Goal: Transaction & Acquisition: Purchase product/service

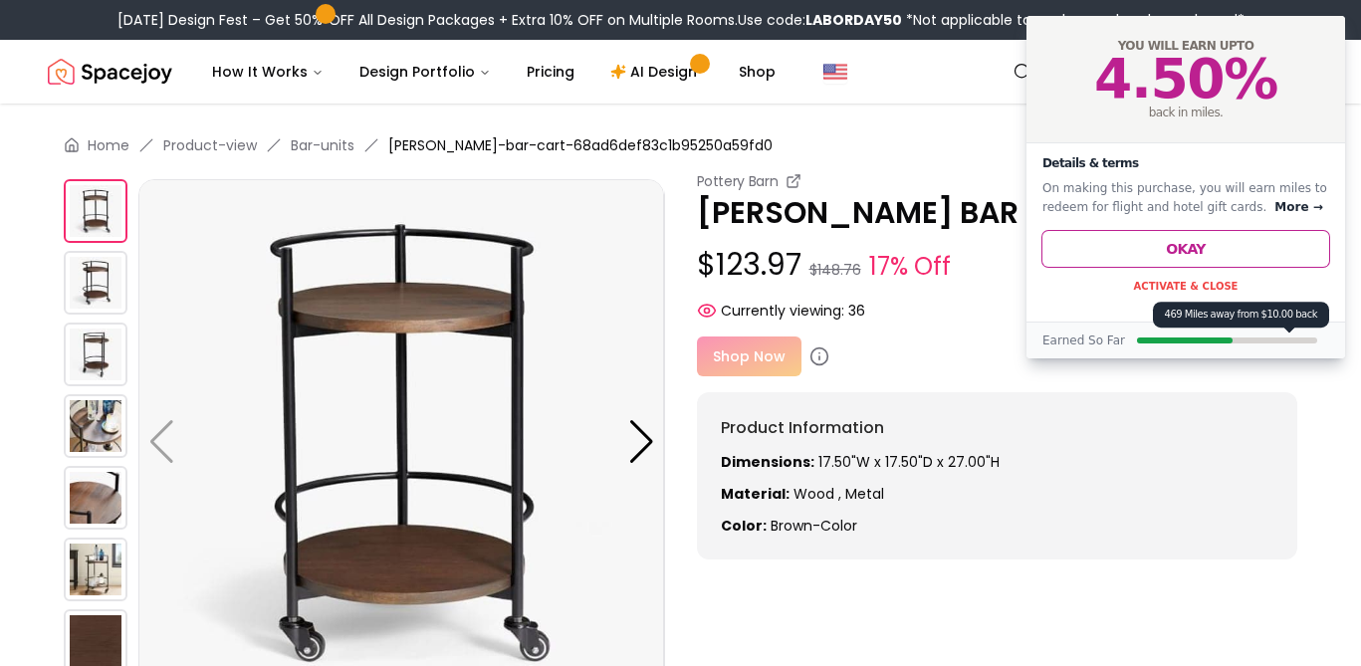
click at [913, 121] on div "Home Product-view Bar-units Warren-bar-cart-68ad6def83c1b95250a59fd0 Pottery Ba…" at bounding box center [680, 545] width 1361 height 882
click at [106, 275] on img at bounding box center [96, 283] width 64 height 64
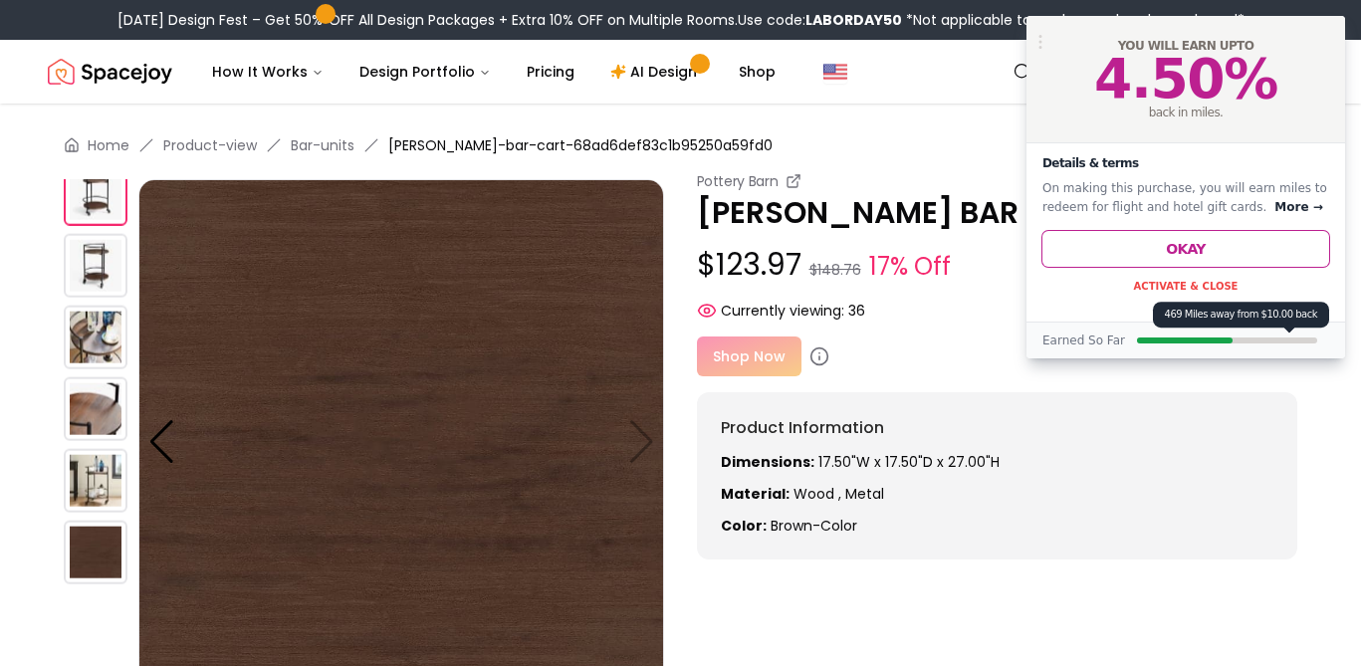
click at [94, 356] on img at bounding box center [96, 338] width 64 height 64
click at [91, 331] on img at bounding box center [96, 338] width 64 height 64
click at [88, 393] on img at bounding box center [96, 409] width 64 height 64
click at [101, 259] on img at bounding box center [96, 266] width 64 height 64
click at [81, 268] on img at bounding box center [96, 266] width 64 height 64
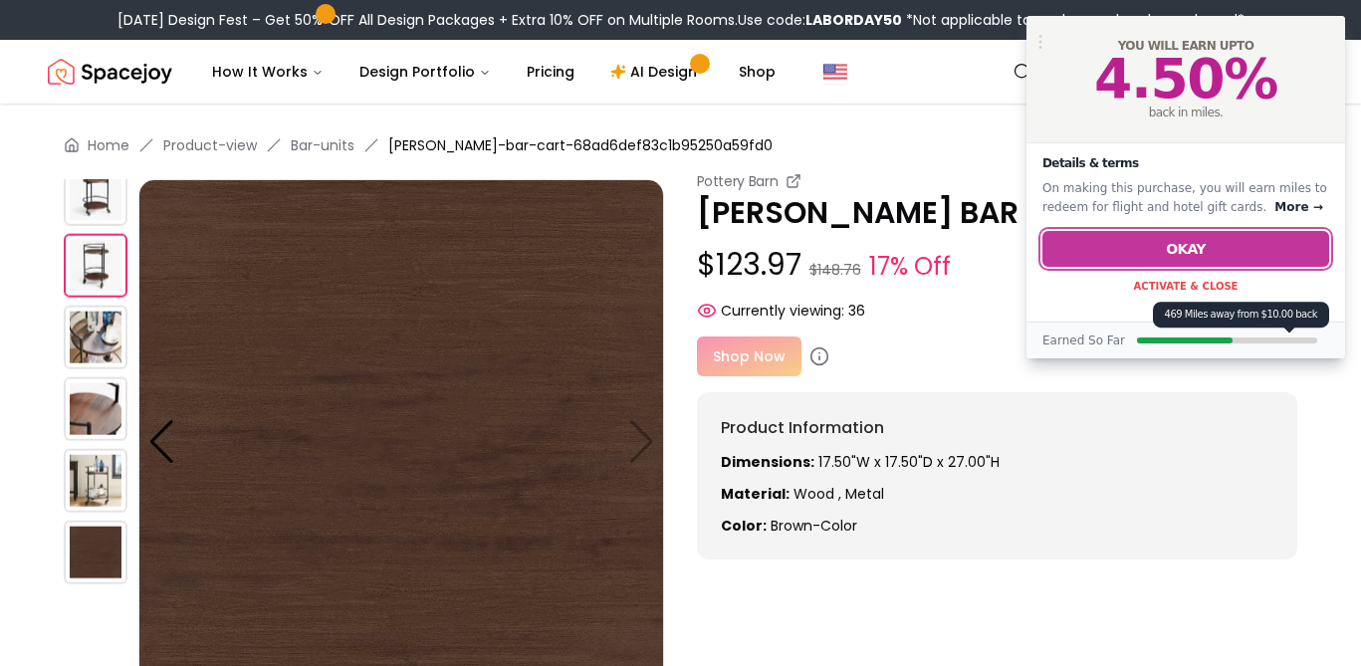
click at [1074, 242] on button "Okay" at bounding box center [1185, 249] width 287 height 36
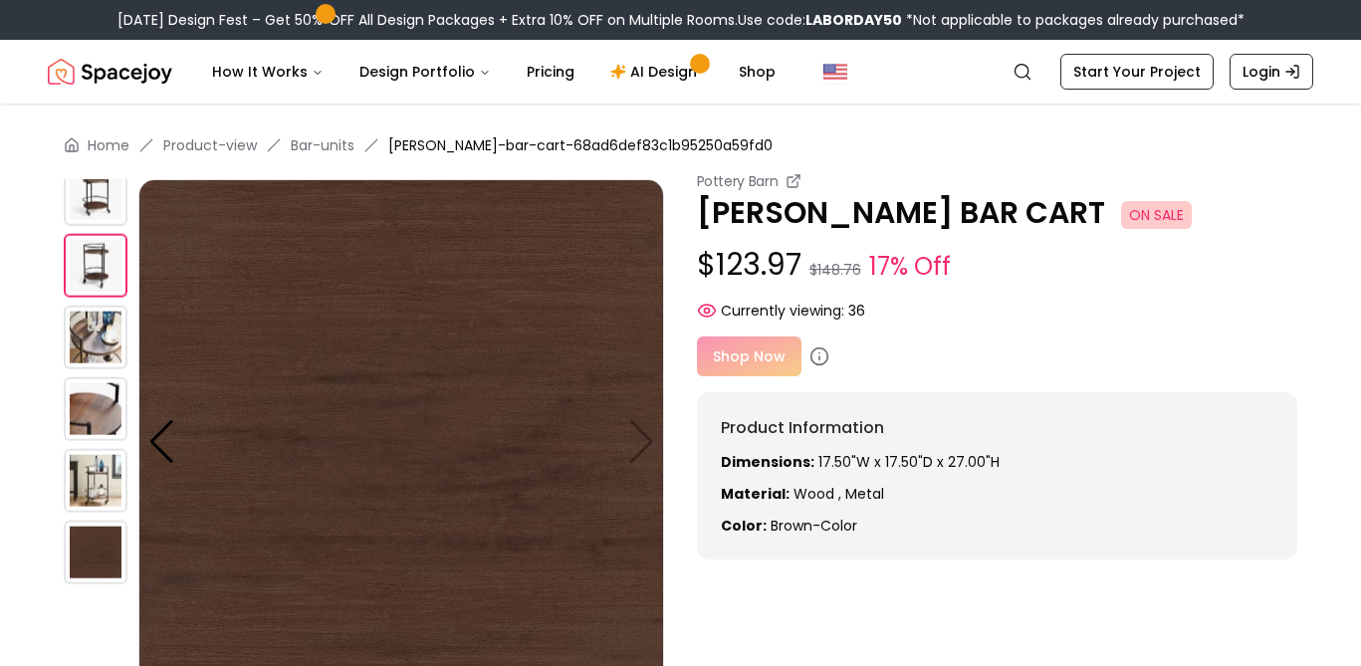
click at [96, 194] on img at bounding box center [96, 194] width 64 height 64
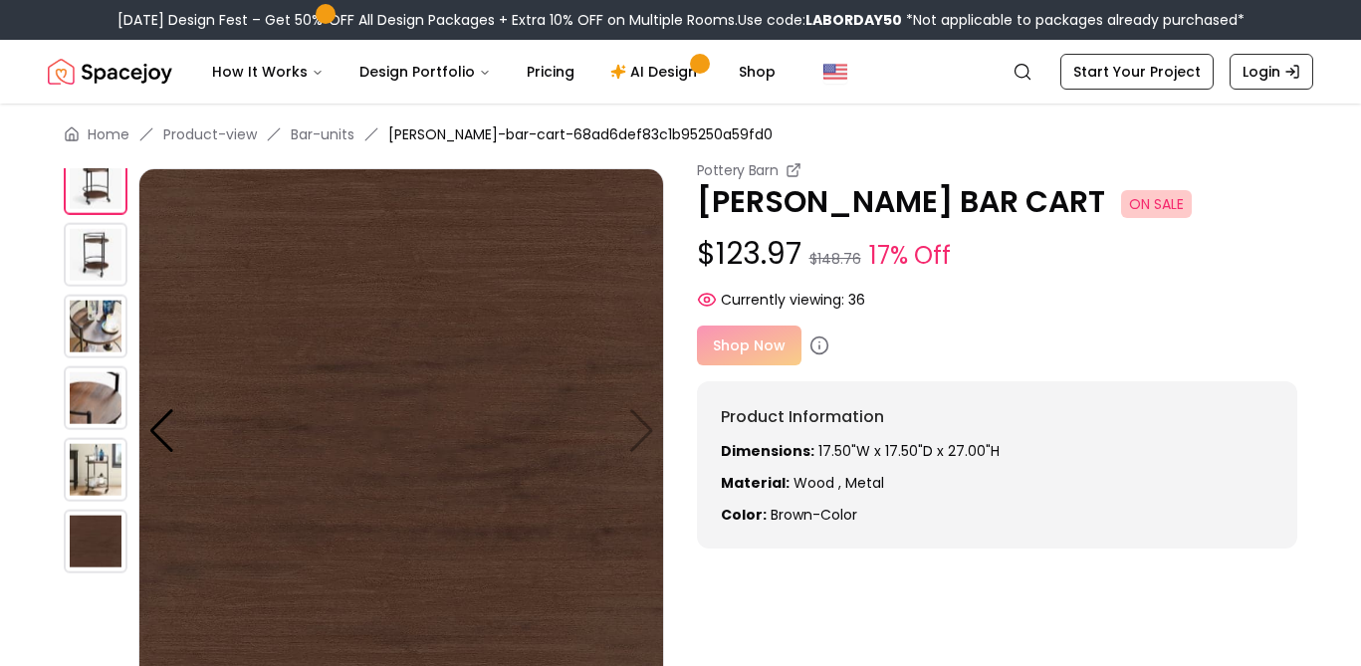
scroll to position [13, 0]
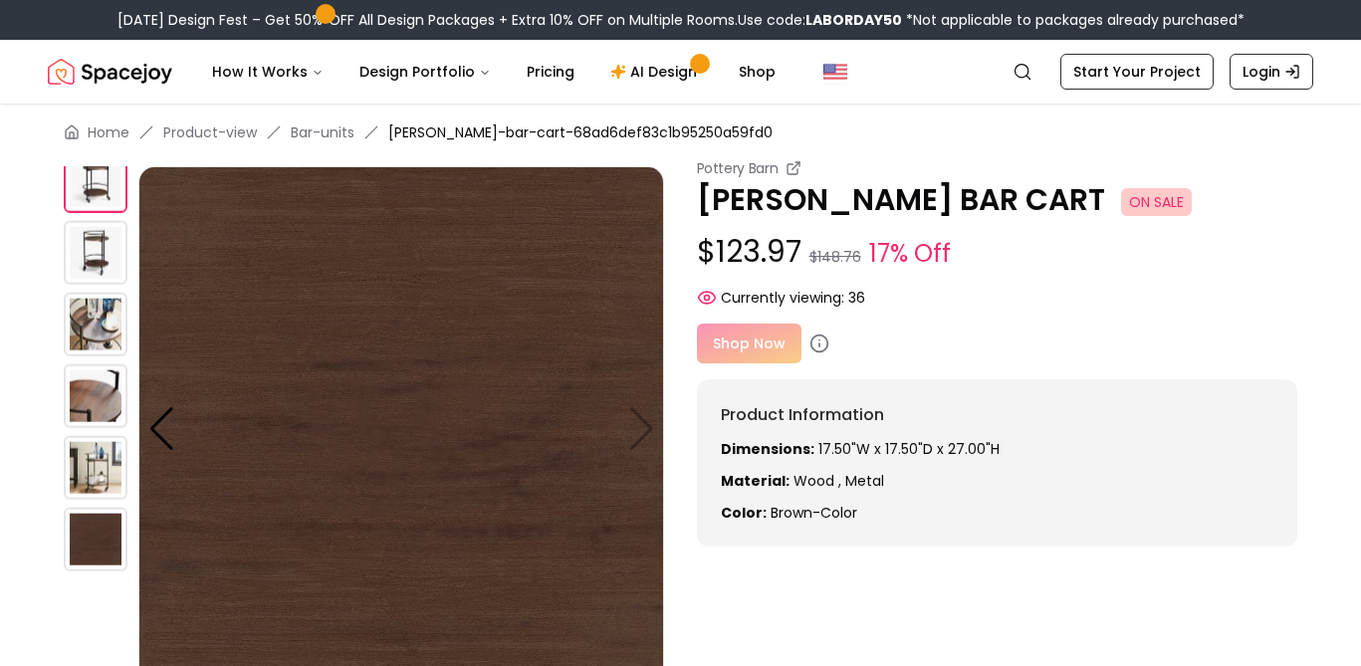
click at [93, 246] on img at bounding box center [96, 253] width 64 height 64
click at [93, 322] on img at bounding box center [96, 325] width 64 height 64
click at [167, 421] on div at bounding box center [161, 429] width 27 height 44
